Goal: Task Accomplishment & Management: Manage account settings

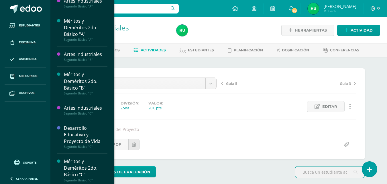
scroll to position [248, 0]
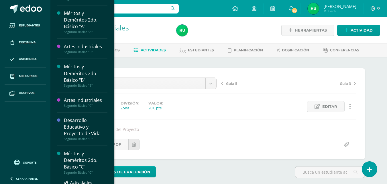
click at [70, 159] on div "Méritos y Deméritos 2do. Básico "C"" at bounding box center [86, 160] width 44 height 20
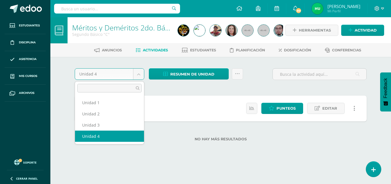
click at [137, 76] on body "Estudiantes Disciplina Asistencia Mis cursos Archivos Soporte Ayuda Reportar un…" at bounding box center [195, 79] width 391 height 159
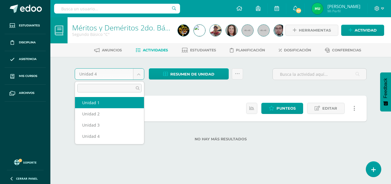
select select "Unidad 1"
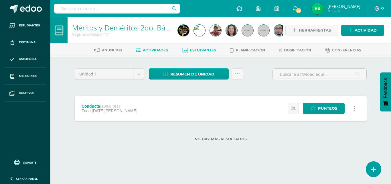
click at [202, 52] on span "Estudiantes" at bounding box center [203, 50] width 26 height 4
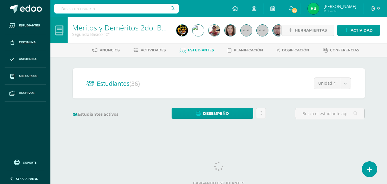
click at [202, 52] on span "Estudiantes" at bounding box center [201, 50] width 26 height 4
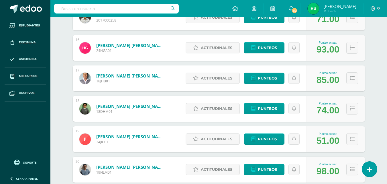
scroll to position [548, 0]
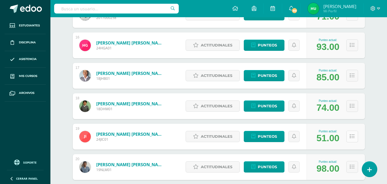
click at [354, 136] on icon at bounding box center [352, 136] width 5 height 5
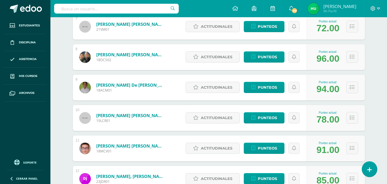
scroll to position [0, 0]
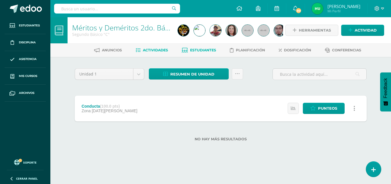
click at [206, 50] on span "Estudiantes" at bounding box center [203, 50] width 26 height 4
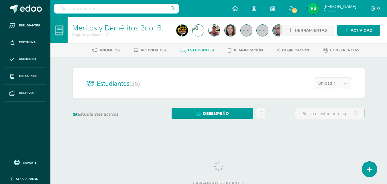
click at [346, 85] on body "Estudiantes Disciplina Asistencia Mis cursos Archivos Soporte Ayuda Reportar un…" at bounding box center [193, 68] width 387 height 136
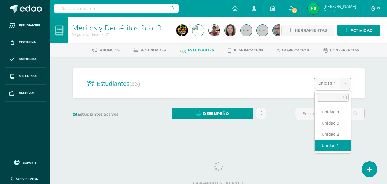
select select "/dashboard/teacher/section/4017/students/?unit=150018"
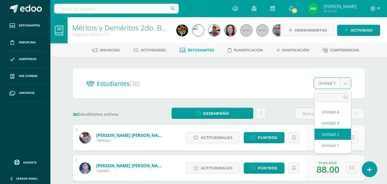
select select "/dashboard/teacher/section/4017/students/?unit=150021"
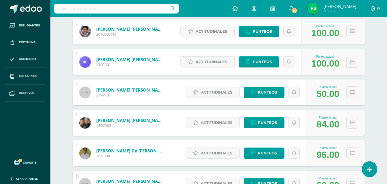
scroll to position [230, 0]
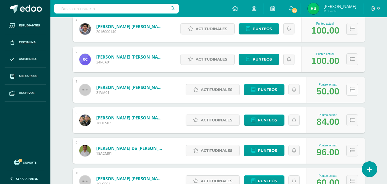
click at [351, 89] on icon at bounding box center [352, 89] width 5 height 5
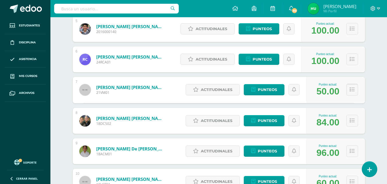
click at [351, 89] on icon at bounding box center [352, 89] width 5 height 5
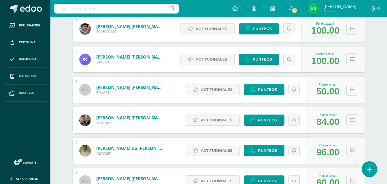
click at [354, 90] on icon at bounding box center [352, 89] width 5 height 5
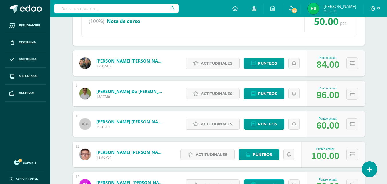
scroll to position [695, 0]
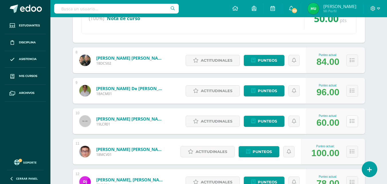
click at [354, 119] on button at bounding box center [352, 121] width 12 height 12
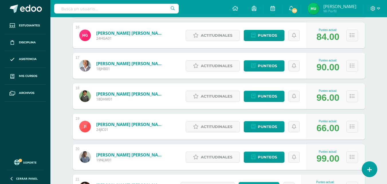
scroll to position [1301, 0]
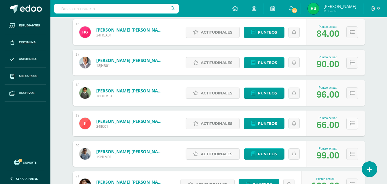
click at [353, 123] on icon at bounding box center [352, 123] width 5 height 5
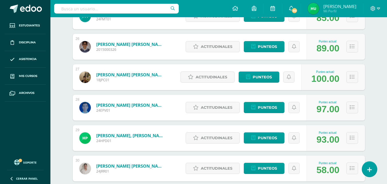
scroll to position [1980, 0]
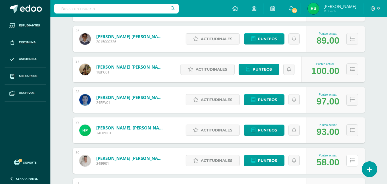
click at [352, 160] on icon at bounding box center [352, 160] width 5 height 5
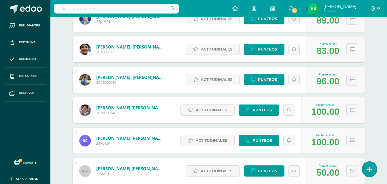
scroll to position [0, 0]
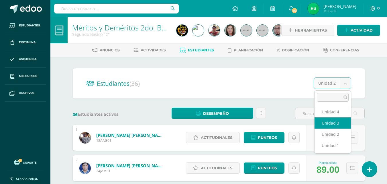
select select "/dashboard/teacher/section/4017/students/?unit=150022"
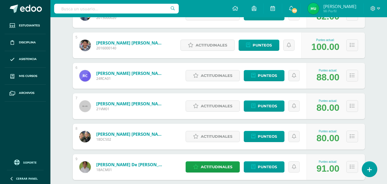
scroll to position [271, 0]
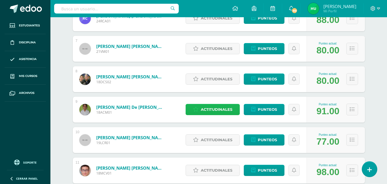
click at [215, 109] on span "Actitudinales" at bounding box center [217, 109] width 32 height 11
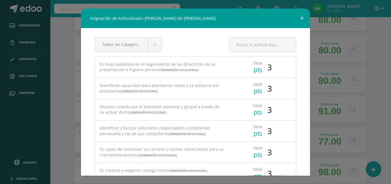
click at [268, 68] on span "3" at bounding box center [270, 67] width 5 height 11
click at [268, 67] on span "3" at bounding box center [270, 67] width 5 height 11
click at [268, 68] on span "3" at bounding box center [270, 67] width 5 height 11
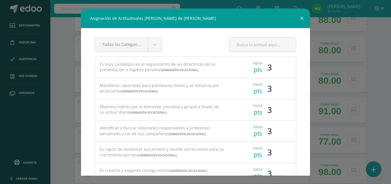
click at [268, 68] on span "3" at bounding box center [270, 67] width 5 height 11
click at [303, 18] on button at bounding box center [302, 18] width 16 height 19
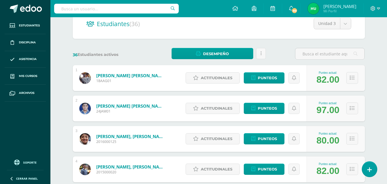
scroll to position [0, 0]
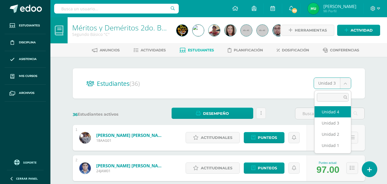
select select "/dashboard/teacher/section/4017/students/?unit=150023"
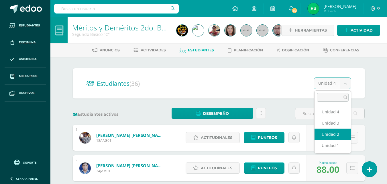
select select "/dashboard/teacher/section/4017/students/?unit=150021"
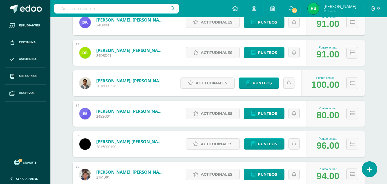
scroll to position [1068, 0]
